Goal: Ask a question

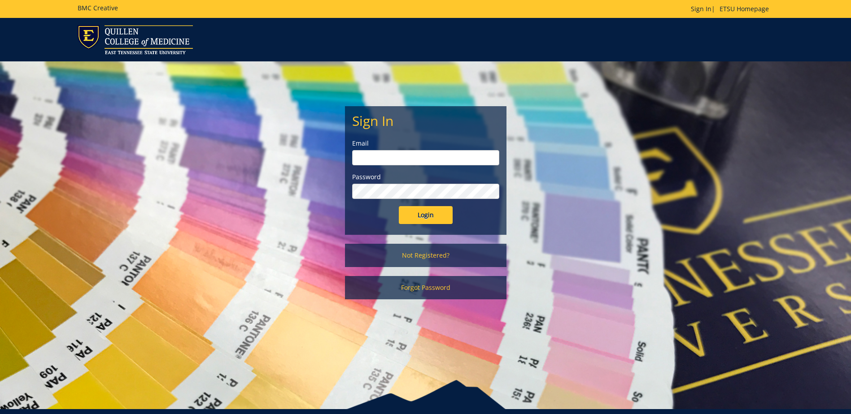
type input "[EMAIL_ADDRESS][DOMAIN_NAME]"
click at [422, 215] on input "Login" at bounding box center [426, 215] width 54 height 18
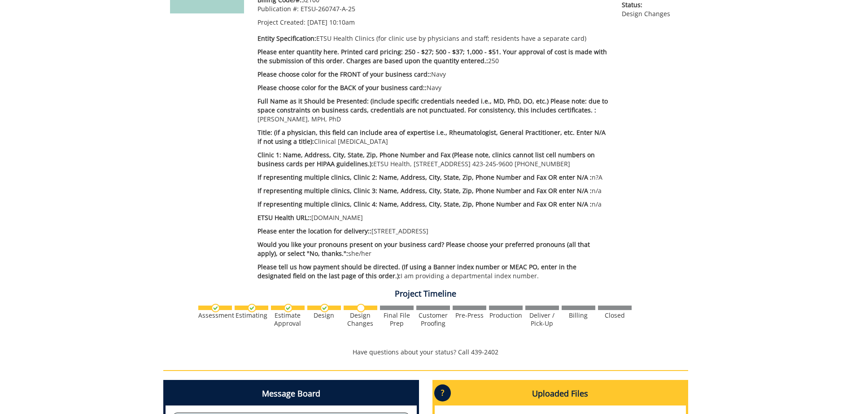
scroll to position [359, 0]
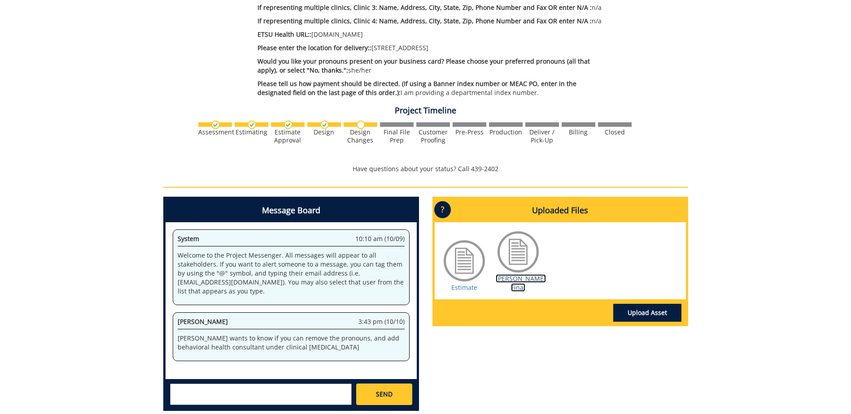
click at [520, 278] on link "[PERSON_NAME] Final" at bounding box center [521, 282] width 50 height 17
click at [194, 389] on textarea at bounding box center [261, 395] width 182 height 22
drag, startPoint x: 202, startPoint y: 387, endPoint x: 172, endPoint y: 388, distance: 30.1
click at [166, 390] on div "po296234 SEND" at bounding box center [290, 394] width 251 height 30
type textarea "po296234"
